Goal: Task Accomplishment & Management: Manage account settings

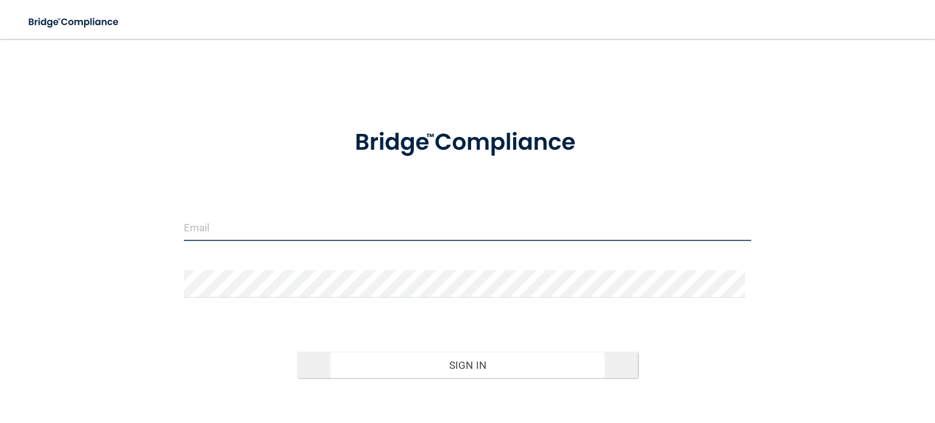
type input "[EMAIL_ADDRESS][DOMAIN_NAME]"
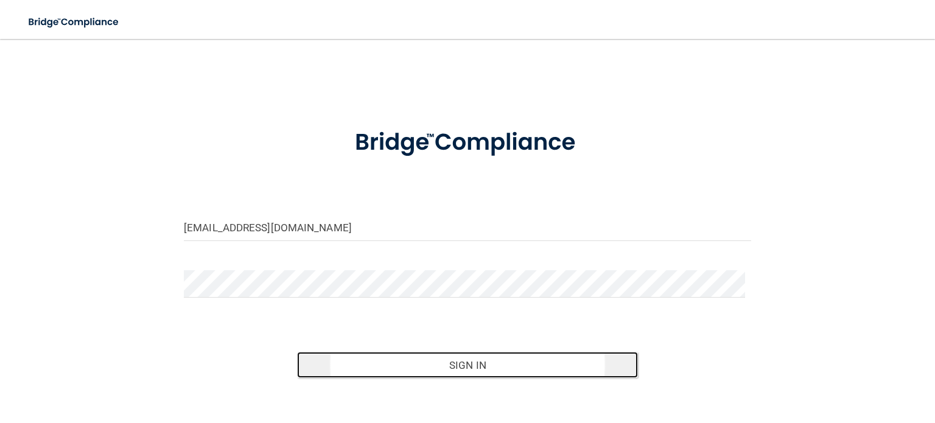
click at [414, 363] on button "Sign In" at bounding box center [467, 365] width 340 height 27
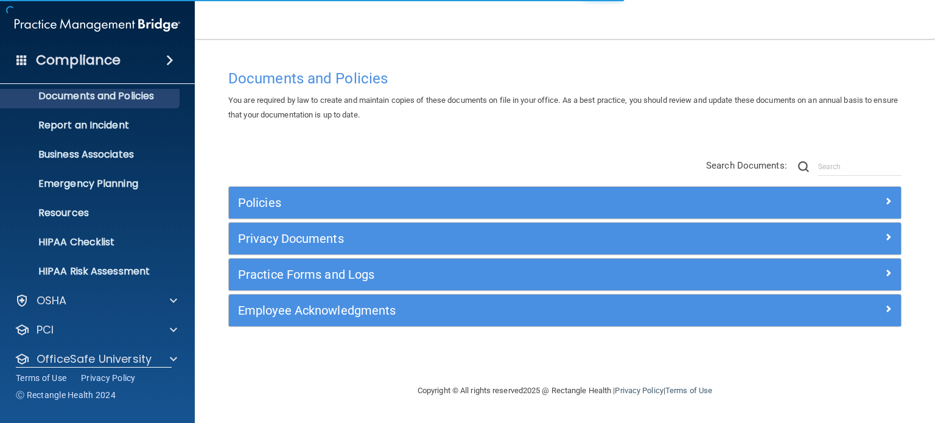
scroll to position [82, 0]
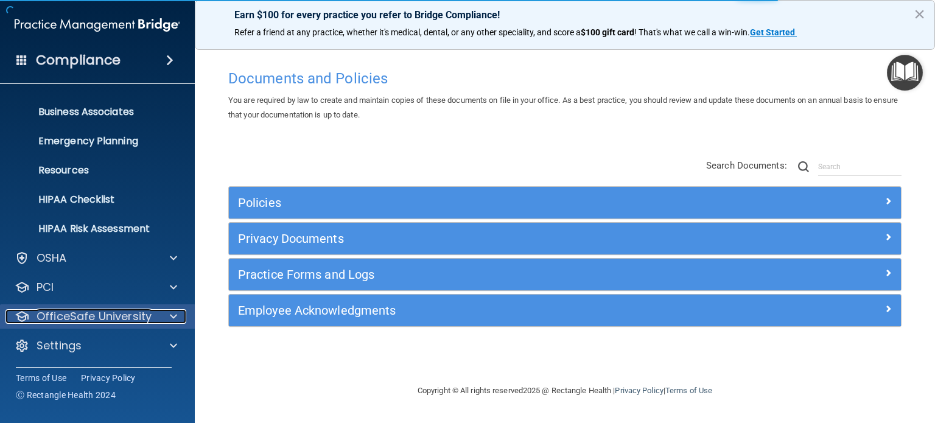
click at [93, 319] on p "OfficeSafe University" at bounding box center [94, 316] width 115 height 15
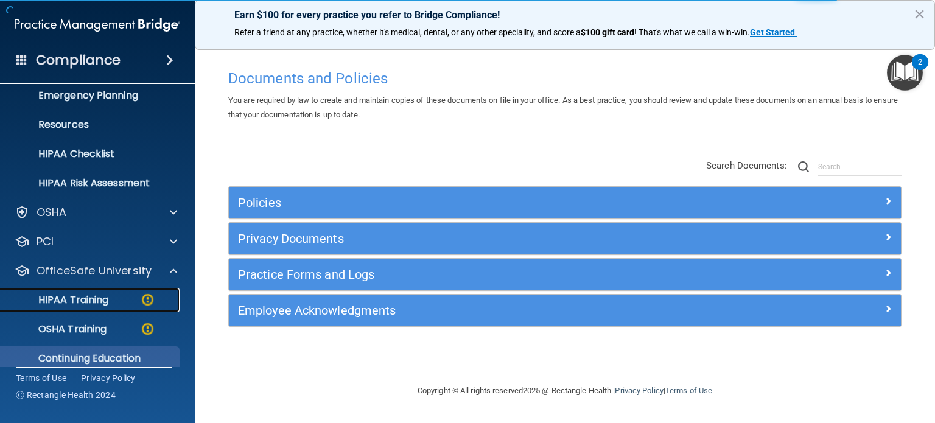
scroll to position [169, 0]
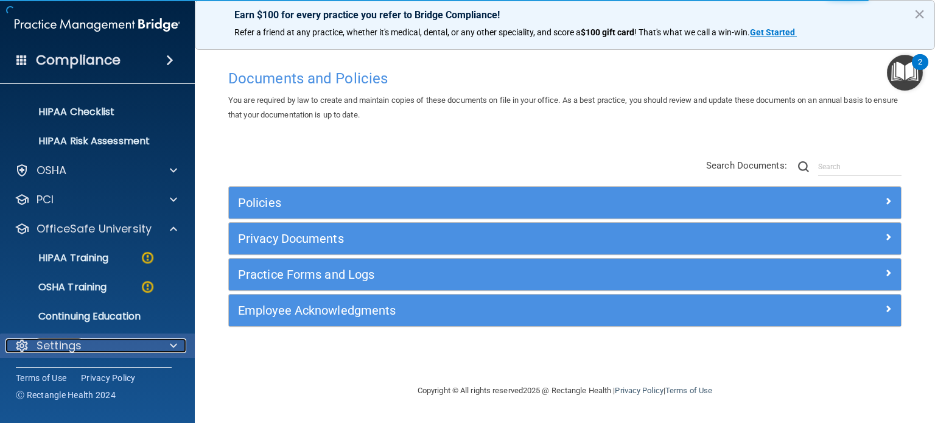
click at [74, 347] on p "Settings" at bounding box center [59, 345] width 45 height 15
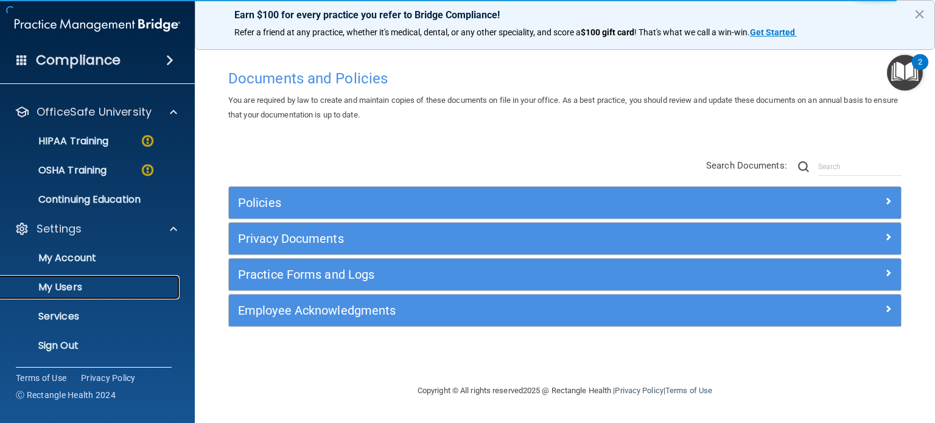
click at [68, 291] on p "My Users" at bounding box center [91, 287] width 166 height 12
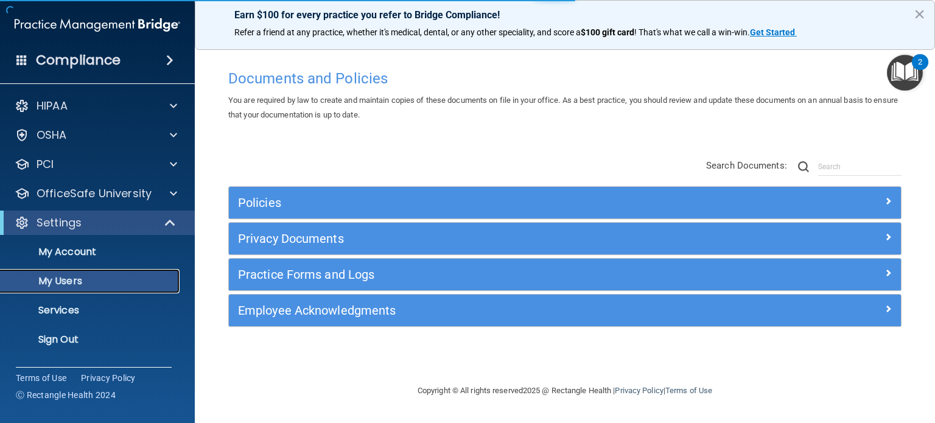
select select "20"
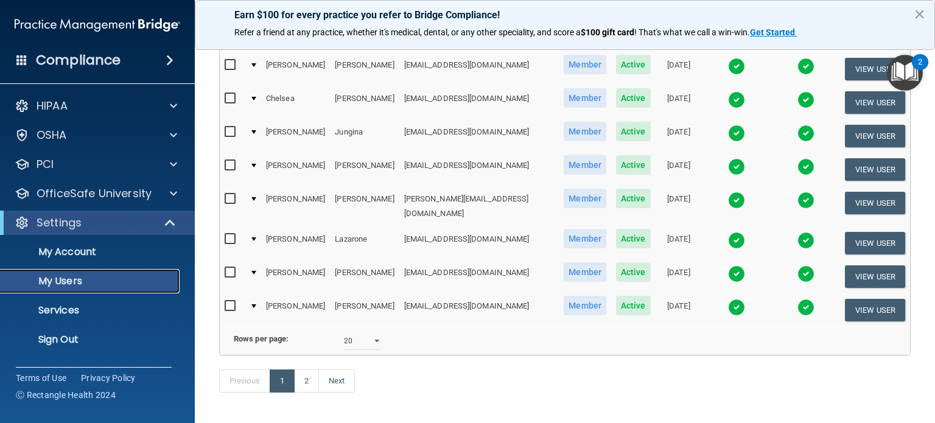
scroll to position [591, 0]
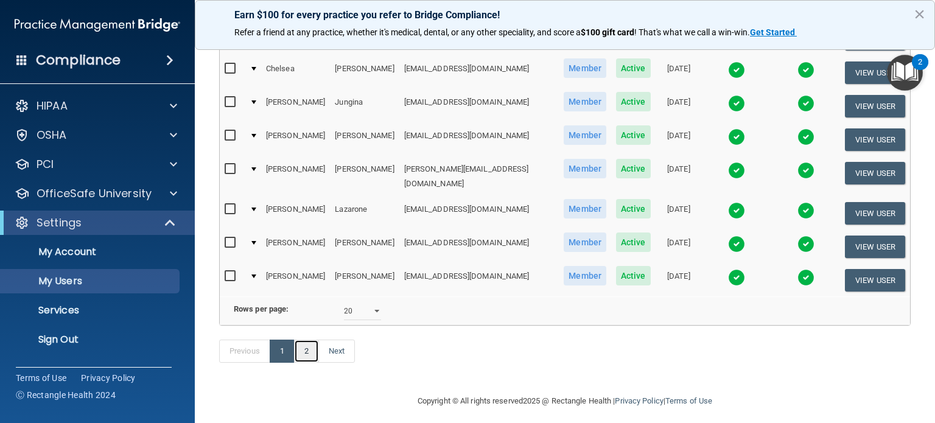
click at [307, 346] on link "2" at bounding box center [306, 351] width 25 height 23
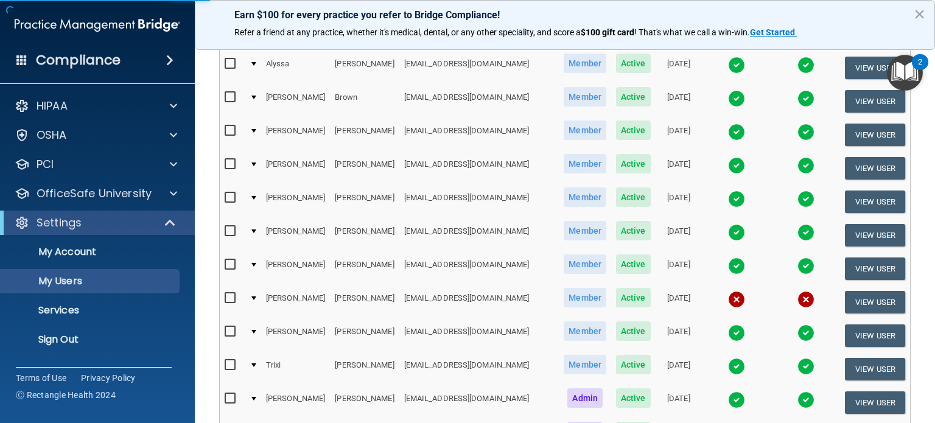
select select "20"
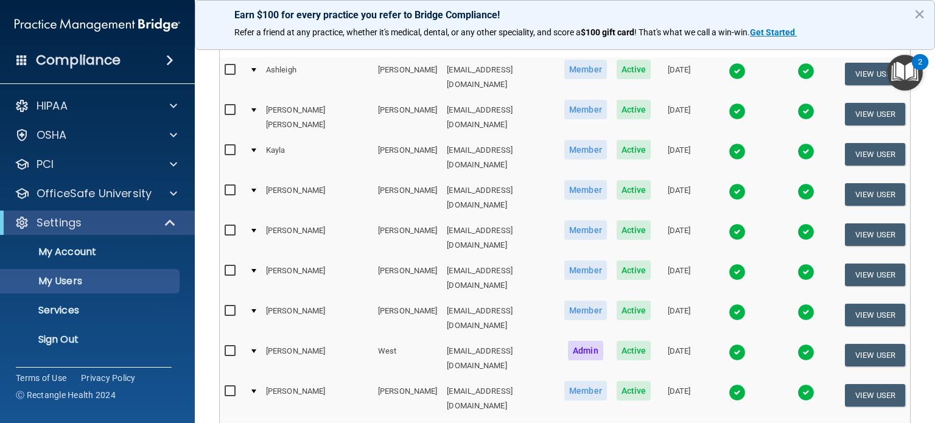
scroll to position [226, 0]
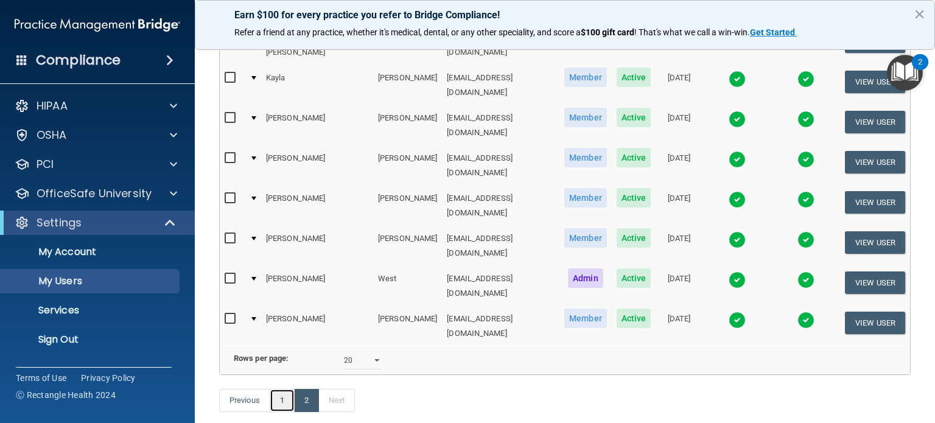
click at [284, 389] on link "1" at bounding box center [282, 400] width 25 height 23
select select "20"
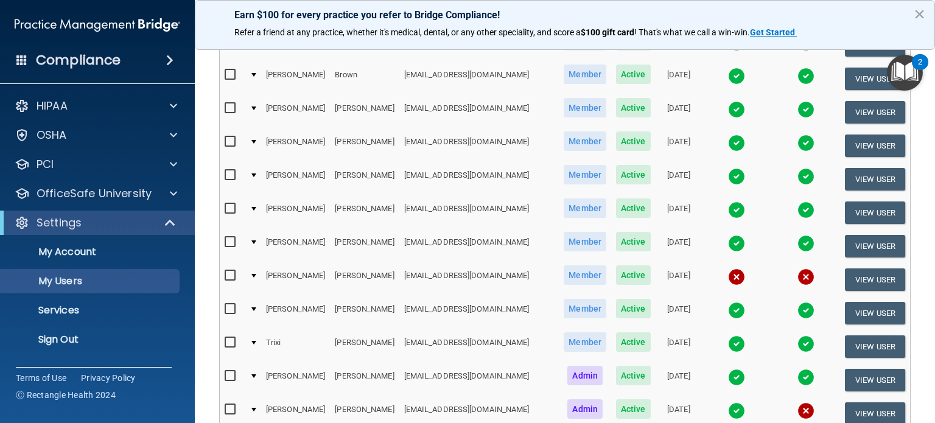
scroll to position [244, 0]
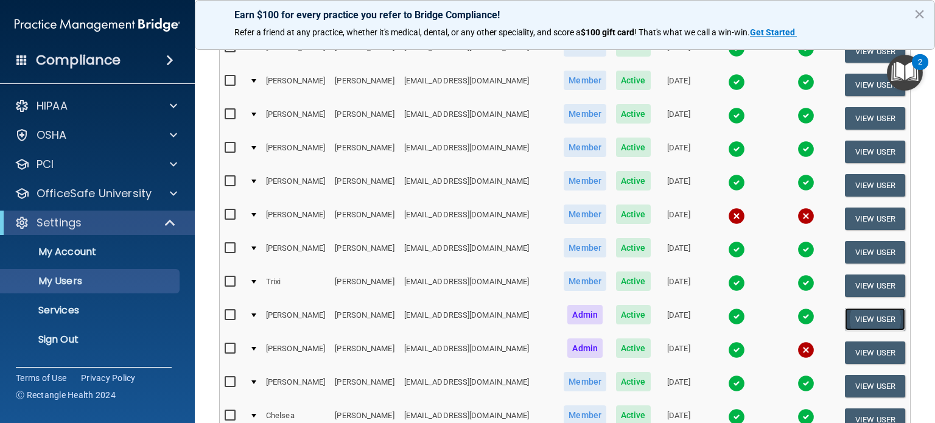
click at [845, 308] on button "View User" at bounding box center [875, 319] width 60 height 23
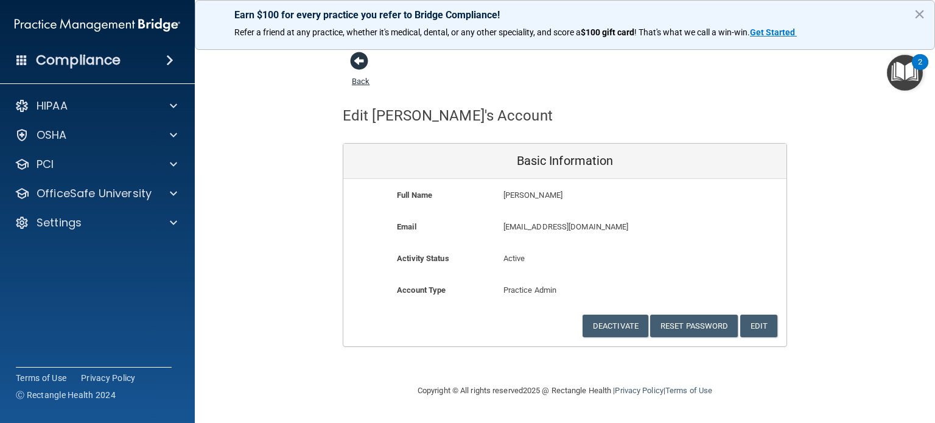
click at [357, 57] on span at bounding box center [359, 61] width 18 height 18
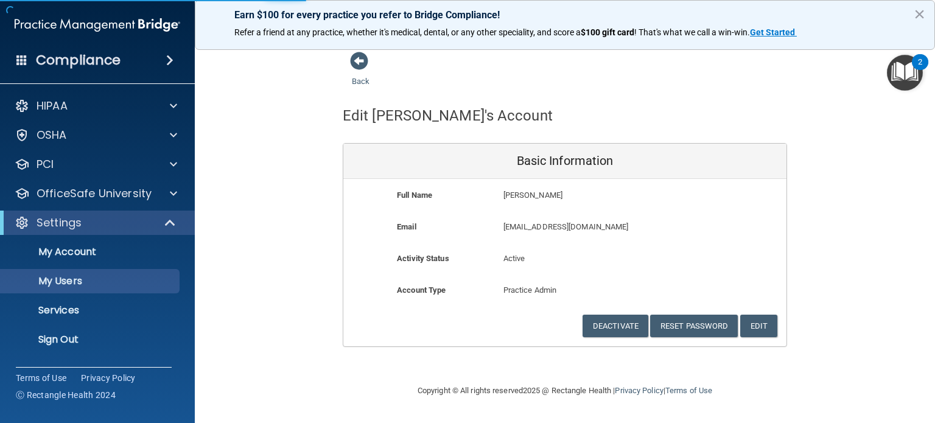
select select "20"
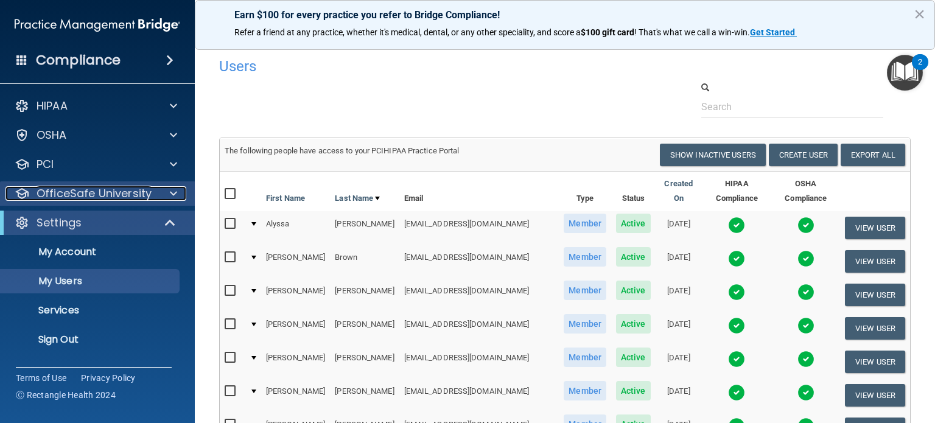
click at [141, 200] on p "OfficeSafe University" at bounding box center [94, 193] width 115 height 15
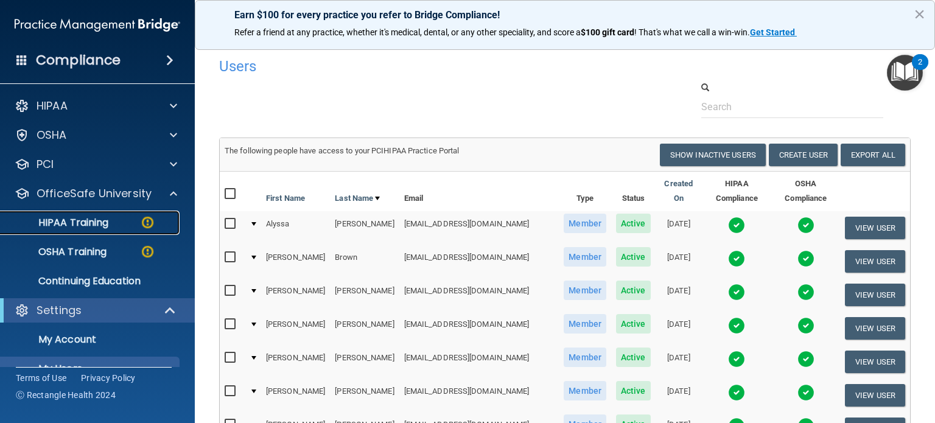
click at [107, 228] on p "HIPAA Training" at bounding box center [58, 223] width 100 height 12
